Goal: Task Accomplishment & Management: Manage account settings

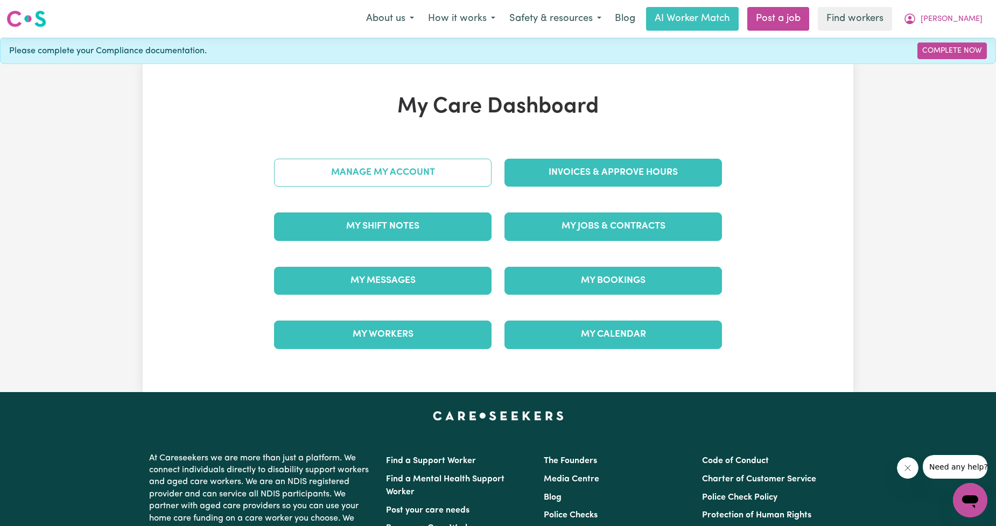
click at [464, 164] on link "Manage My Account" at bounding box center [382, 173] width 217 height 28
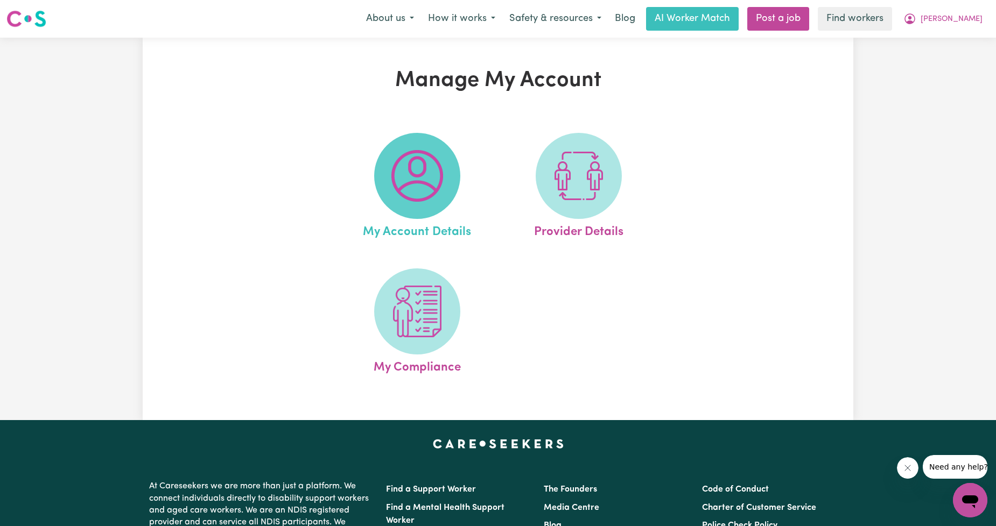
click at [433, 187] on img at bounding box center [417, 176] width 52 height 52
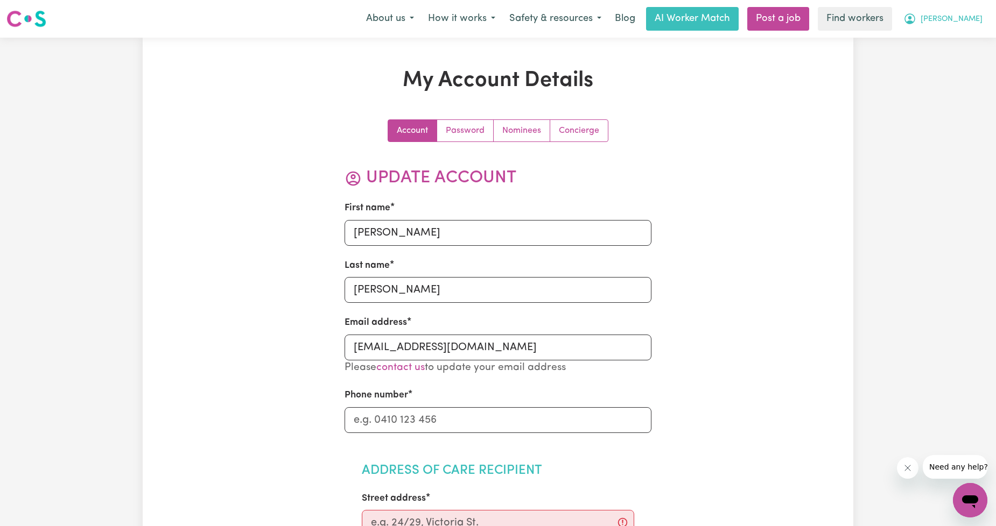
click at [955, 14] on span "[PERSON_NAME]" at bounding box center [951, 19] width 62 height 12
click at [948, 23] on span "[PERSON_NAME]" at bounding box center [951, 19] width 62 height 12
click at [939, 31] on nav "Menu About us How it works Safety & resources Blog AI Worker Match Post a job F…" at bounding box center [498, 19] width 996 height 38
click at [948, 25] on span "[PERSON_NAME]" at bounding box center [951, 19] width 62 height 12
click at [954, 36] on link "My Dashboard" at bounding box center [946, 42] width 85 height 20
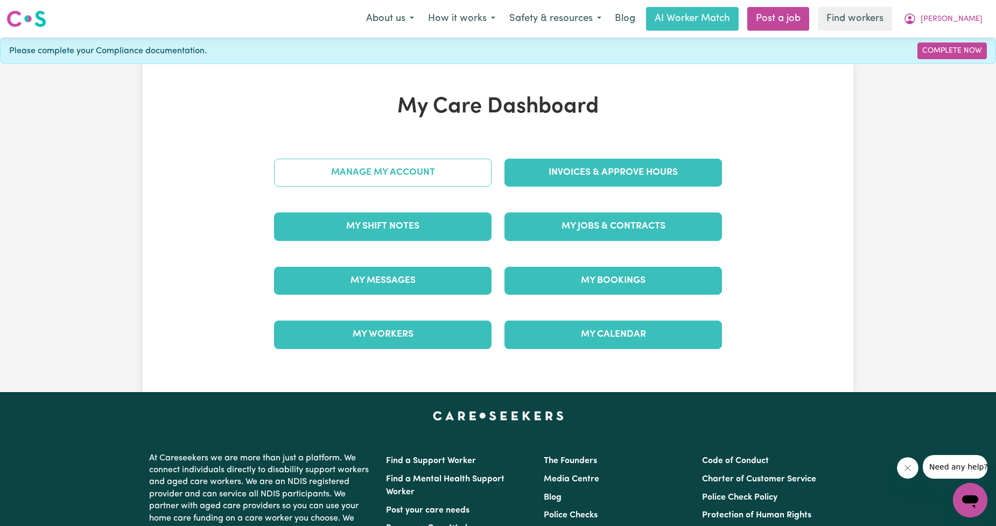
click at [449, 175] on link "Manage My Account" at bounding box center [382, 173] width 217 height 28
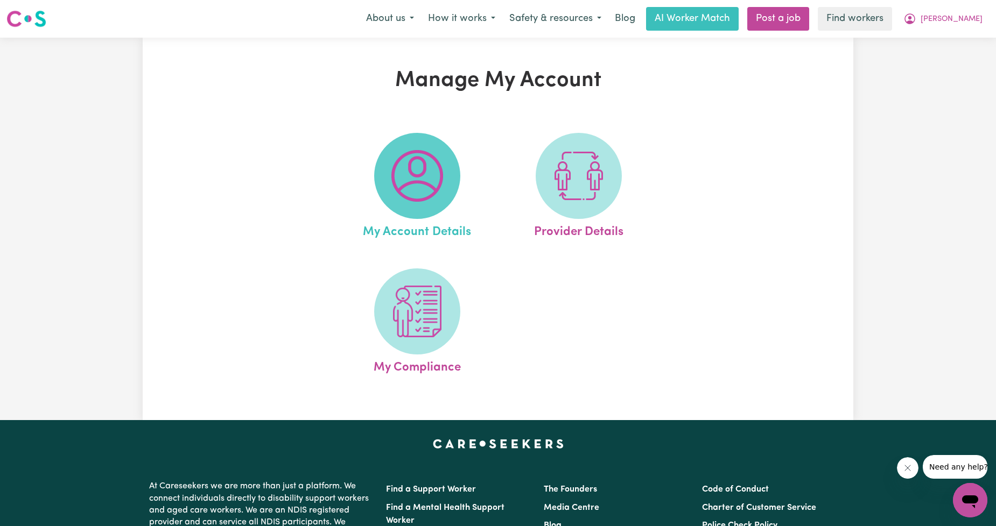
click at [447, 168] on span at bounding box center [417, 176] width 86 height 86
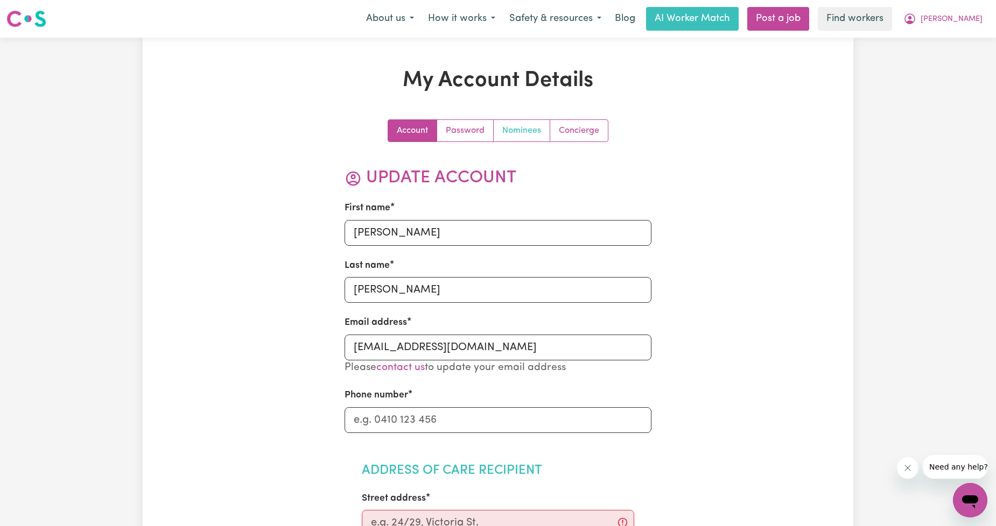
click at [513, 131] on link "Nominees" at bounding box center [522, 131] width 57 height 22
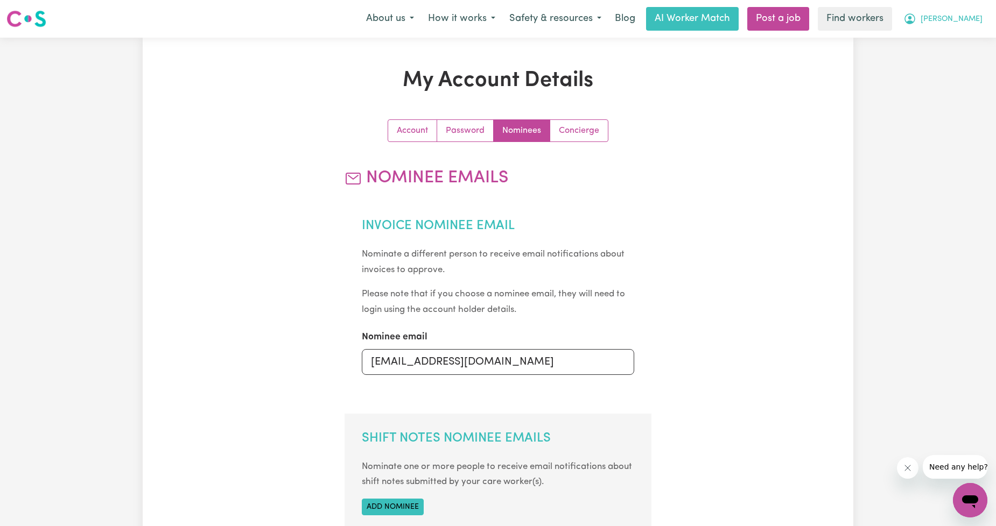
click at [976, 10] on button "[PERSON_NAME]" at bounding box center [942, 19] width 93 height 23
click at [976, 12] on button "[PERSON_NAME]" at bounding box center [942, 19] width 93 height 23
click at [964, 23] on span "[PERSON_NAME]" at bounding box center [951, 19] width 62 height 12
click at [950, 40] on link "My Dashboard" at bounding box center [946, 42] width 85 height 20
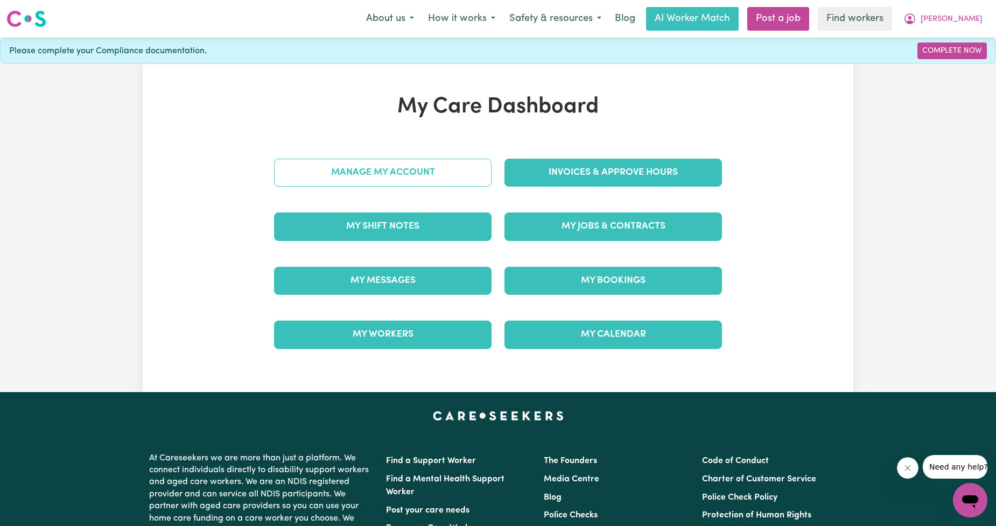
click at [386, 174] on link "Manage My Account" at bounding box center [382, 173] width 217 height 28
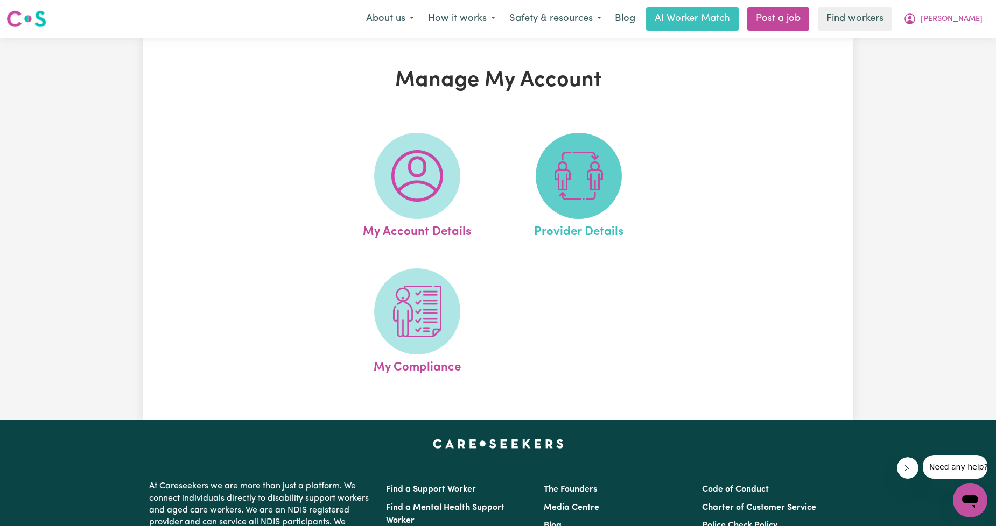
click at [607, 201] on span at bounding box center [579, 176] width 86 height 86
select select "AGED_HOME_CARE"
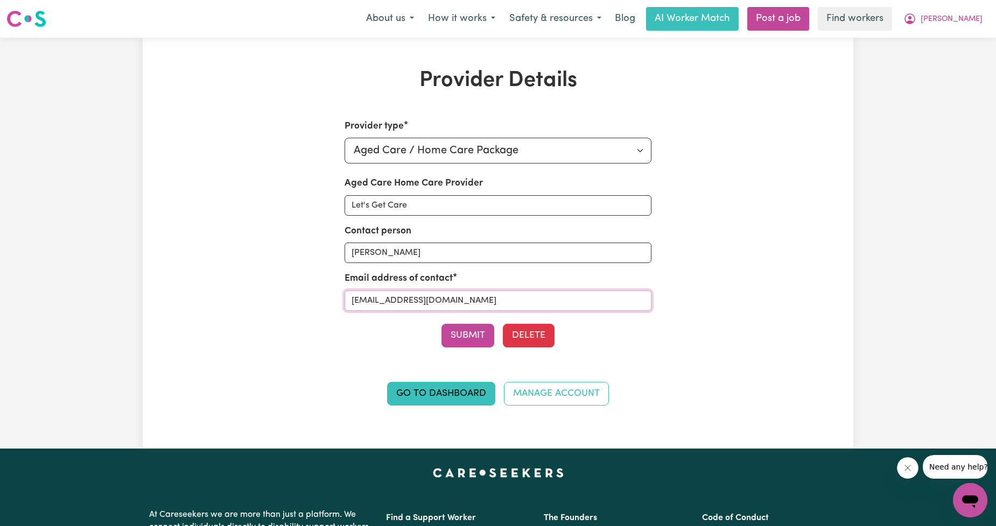
click at [418, 299] on input "[EMAIL_ADDRESS][DOMAIN_NAME]" at bounding box center [497, 301] width 307 height 20
paste input "[EMAIL_ADDRESS][DOMAIN_NAME]"
type input "[EMAIL_ADDRESS][DOMAIN_NAME]"
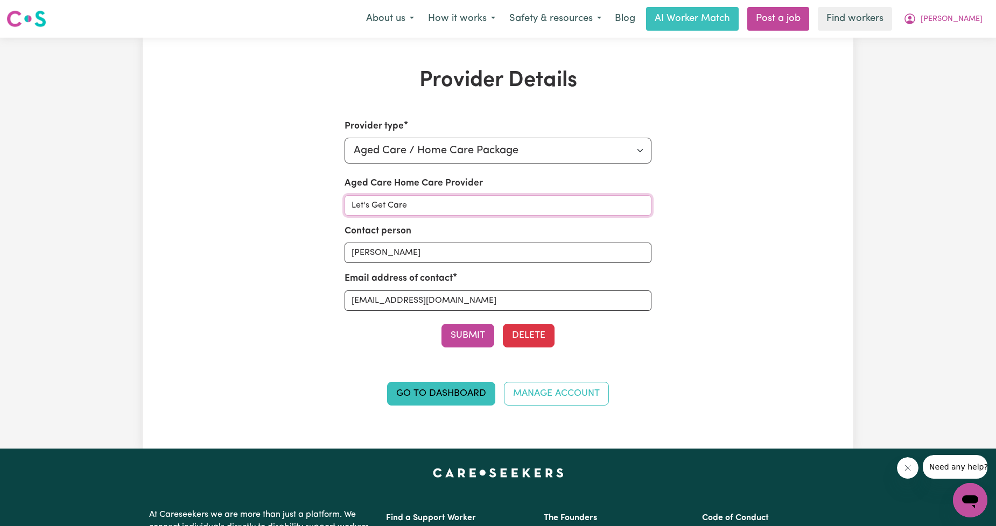
click at [424, 206] on input "Let's Get Care" at bounding box center [497, 205] width 307 height 20
type input "Lucare Group"
click at [449, 348] on button "Submit" at bounding box center [467, 336] width 53 height 24
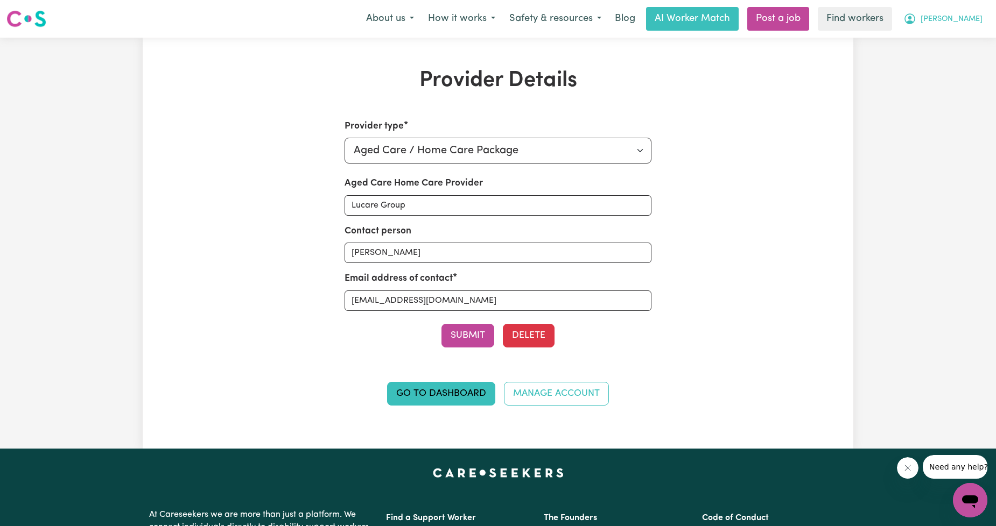
click at [969, 19] on span "[PERSON_NAME]" at bounding box center [951, 19] width 62 height 12
click at [940, 61] on link "Logout" at bounding box center [946, 62] width 85 height 20
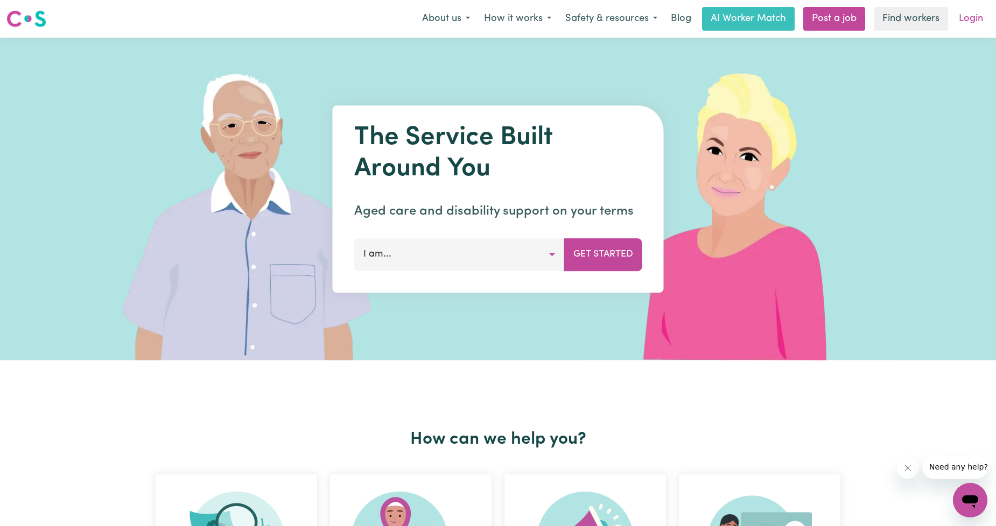
click at [964, 23] on link "Login" at bounding box center [970, 19] width 37 height 24
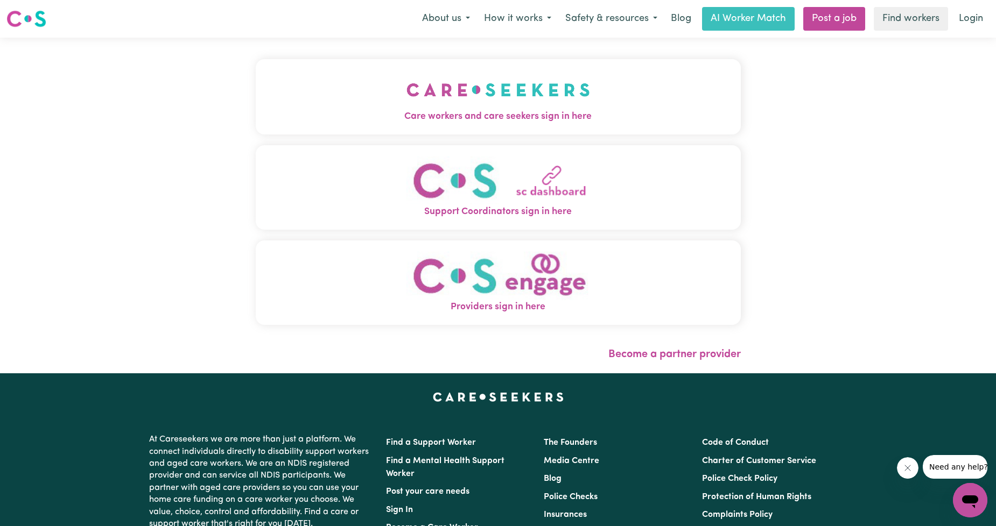
click at [493, 90] on button "Care workers and care seekers sign in here" at bounding box center [498, 96] width 485 height 75
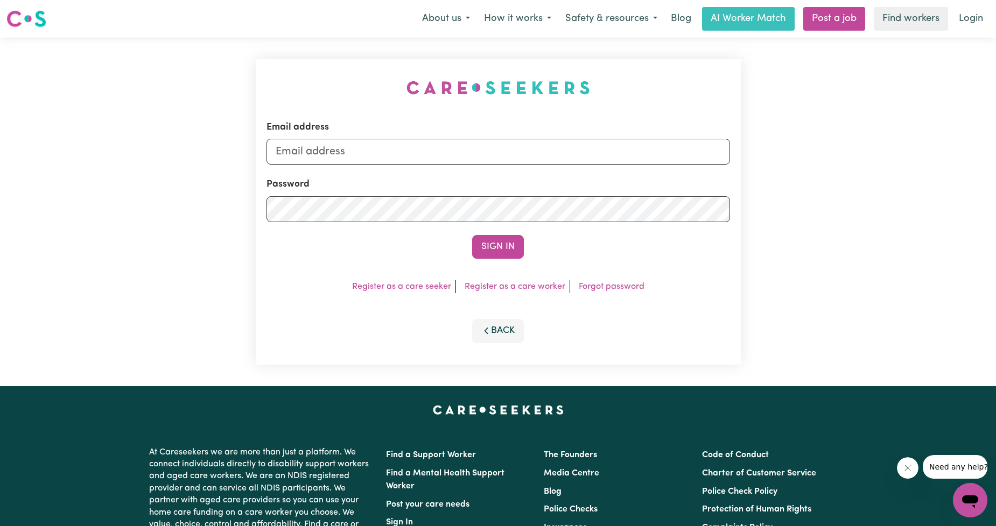
click at [462, 131] on div "Email address Password Sign In Register as a care seeker Register as a care wor…" at bounding box center [498, 212] width 498 height 349
click at [456, 153] on input "Email address" at bounding box center [497, 152] width 463 height 26
drag, startPoint x: 332, startPoint y: 145, endPoint x: 545, endPoint y: 190, distance: 218.3
click at [545, 190] on form "Email address [EMAIL_ADDRESS][PERSON_NAME][DOMAIN_NAME] Password Sign In" at bounding box center [497, 190] width 463 height 138
type input "[EMAIL_ADDRESS][DOMAIN_NAME]"
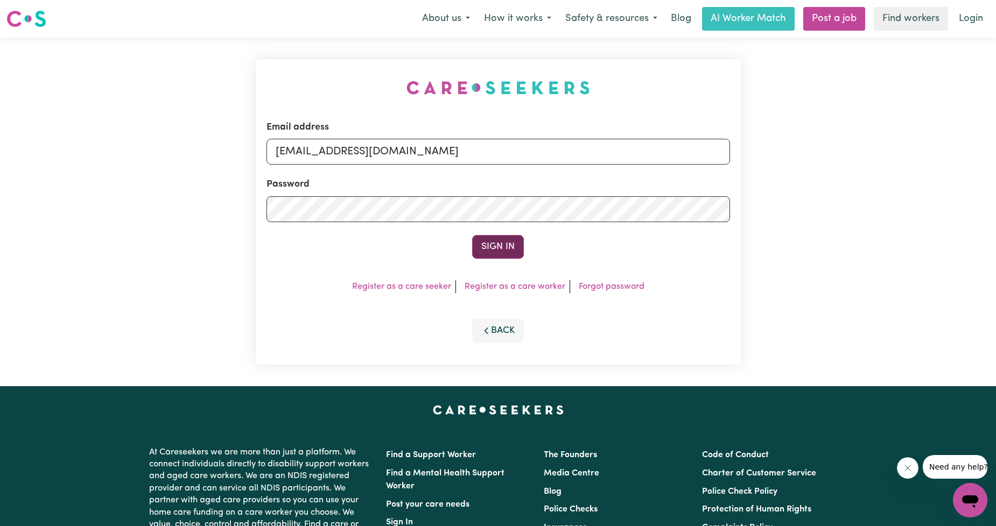
click at [512, 255] on button "Sign In" at bounding box center [498, 247] width 52 height 24
